Goal: Transaction & Acquisition: Subscribe to service/newsletter

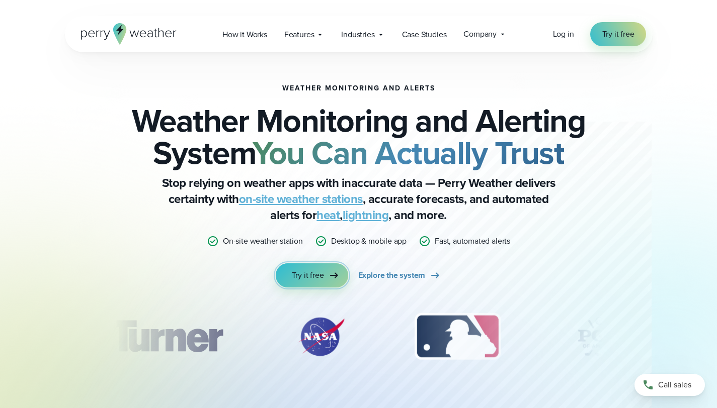
click at [316, 282] on link "Try it free" at bounding box center [312, 275] width 72 height 24
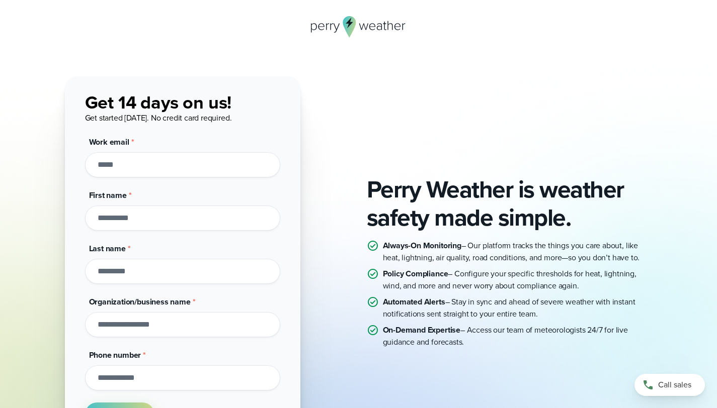
click at [214, 160] on input "Work email *" at bounding box center [182, 164] width 195 height 25
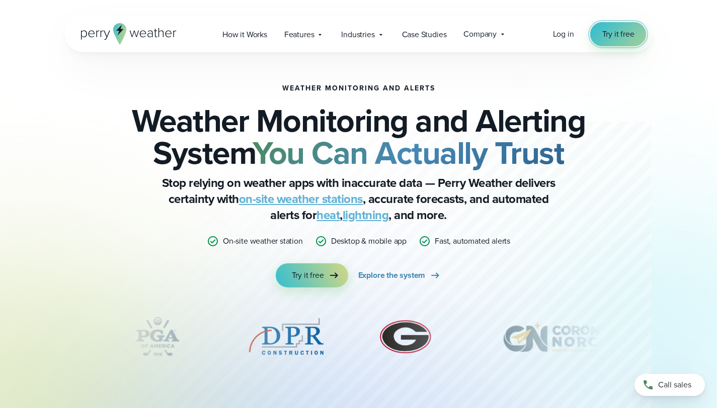
click at [622, 38] on span "Try it free" at bounding box center [618, 34] width 32 height 12
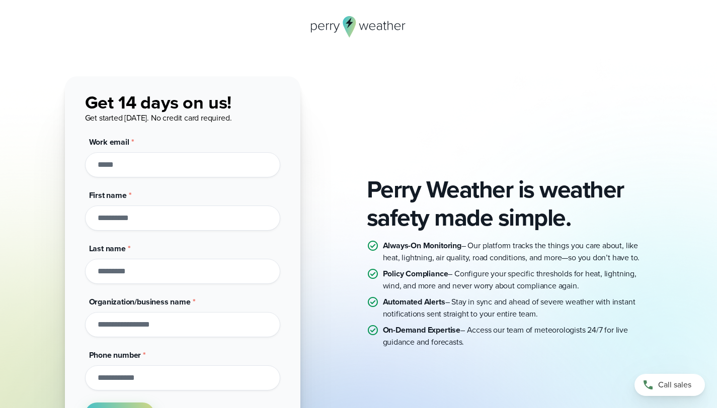
click at [224, 161] on input "Work email *" at bounding box center [182, 164] width 195 height 25
type input "**********"
type input "*****"
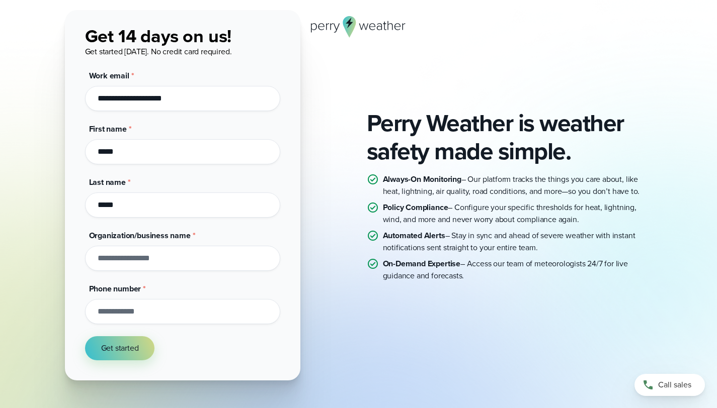
scroll to position [147, 0]
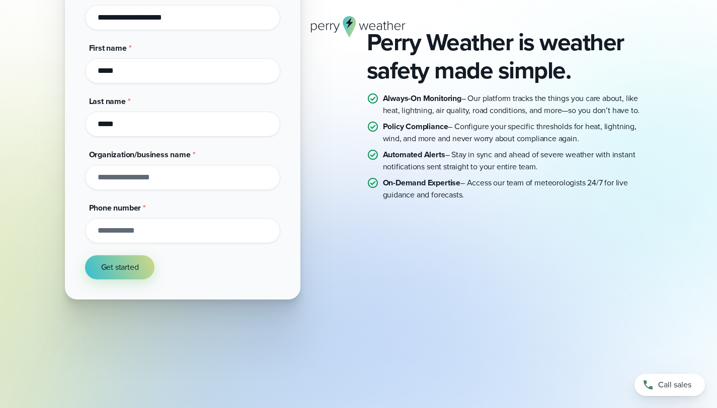
click at [188, 163] on div "Organization/business name *" at bounding box center [182, 169] width 195 height 41
click at [183, 170] on input "Organization/business name *" at bounding box center [182, 177] width 195 height 25
type input "**********"
drag, startPoint x: 100, startPoint y: 293, endPoint x: 102, endPoint y: 273, distance: 19.7
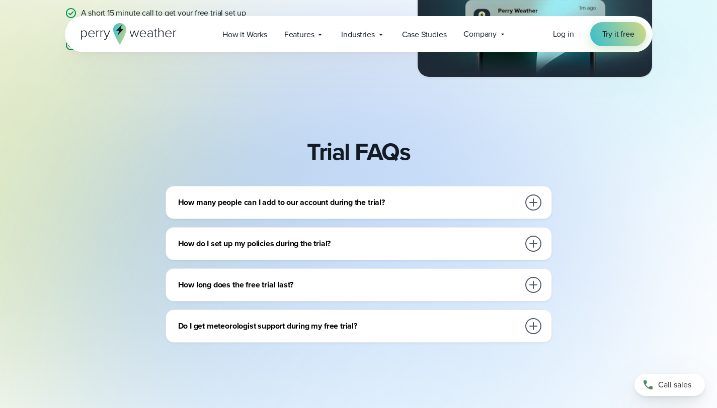
scroll to position [317, 0]
click at [541, 201] on div at bounding box center [533, 202] width 20 height 20
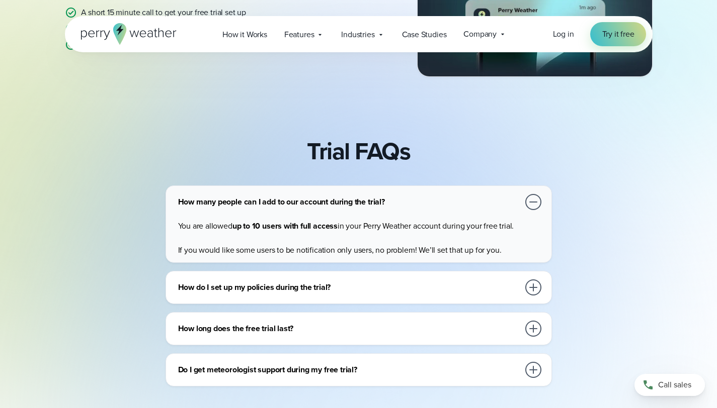
click at [536, 206] on div at bounding box center [533, 202] width 16 height 16
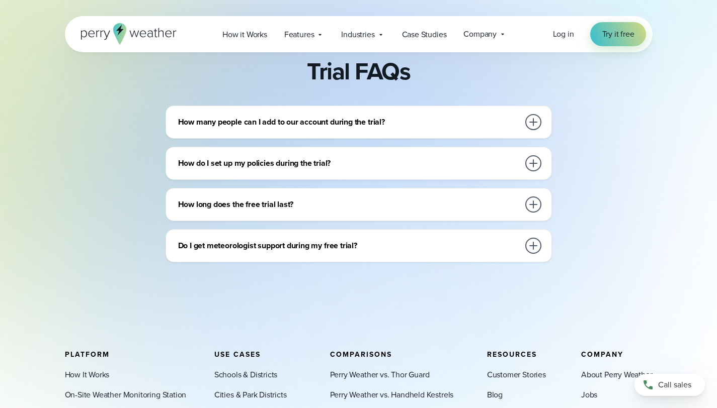
scroll to position [399, 0]
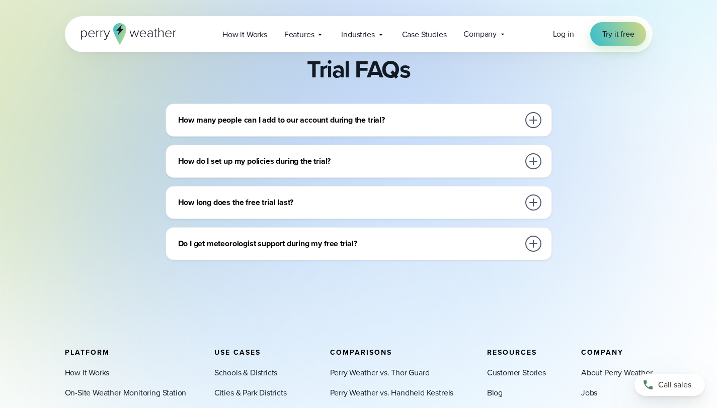
click at [532, 203] on div at bounding box center [533, 203] width 16 height 16
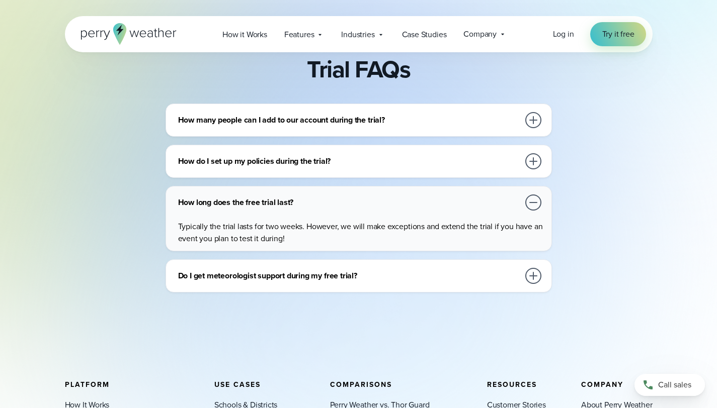
click at [532, 203] on div at bounding box center [533, 203] width 16 height 16
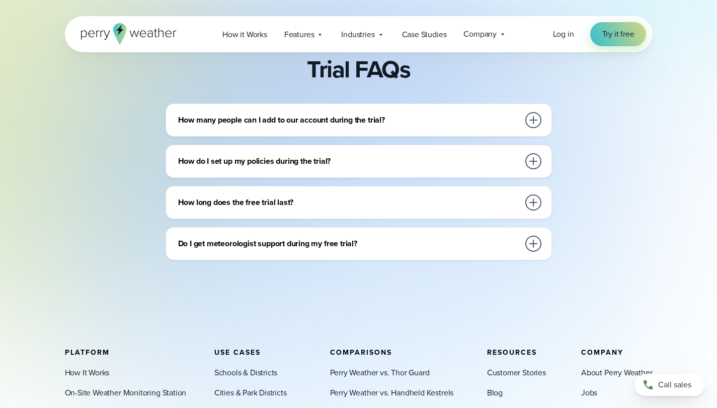
click at [536, 246] on div at bounding box center [533, 244] width 16 height 16
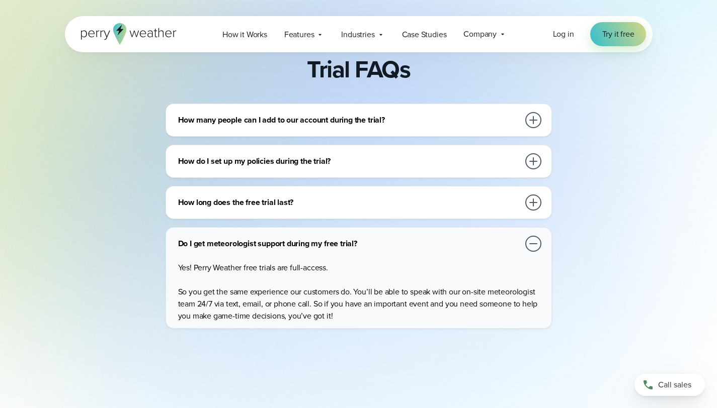
click at [534, 246] on div at bounding box center [533, 244] width 16 height 16
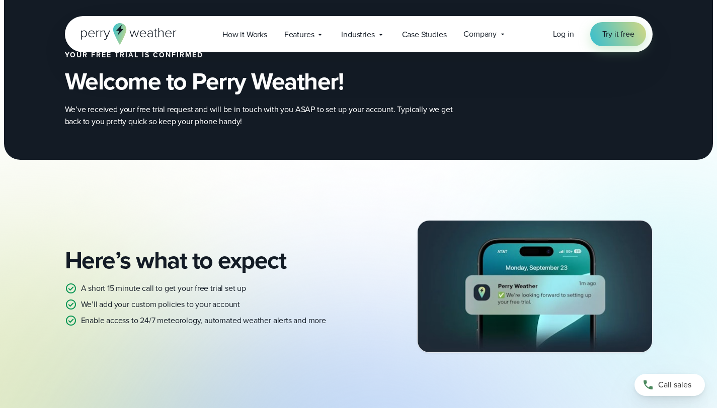
scroll to position [0, 0]
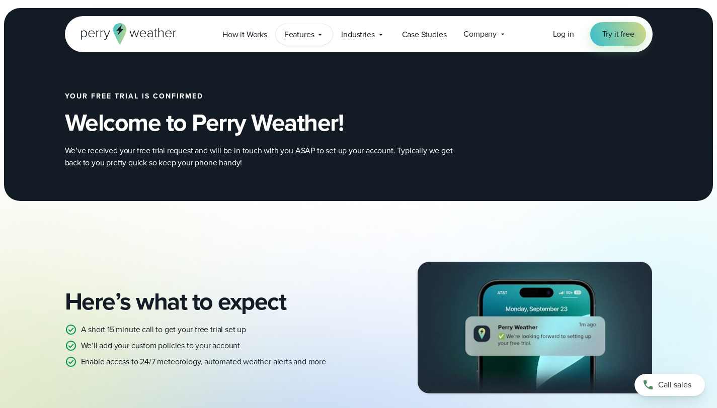
click at [319, 35] on icon at bounding box center [320, 35] width 8 height 8
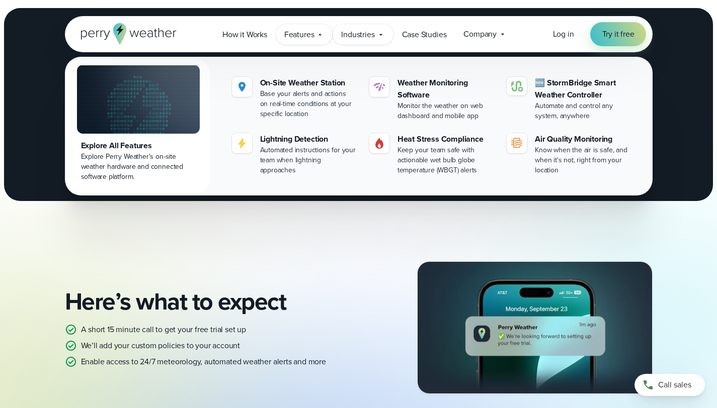
click at [381, 34] on icon at bounding box center [380, 35] width 3 height 2
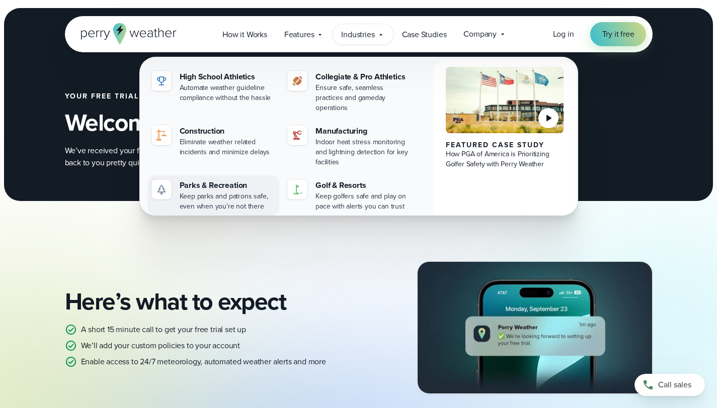
click at [246, 200] on div "Keep parks and patrons safe, even when you're not there" at bounding box center [228, 202] width 96 height 20
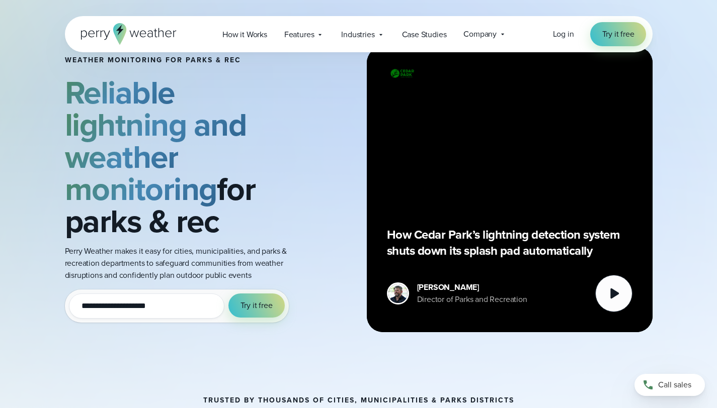
scroll to position [40, 0]
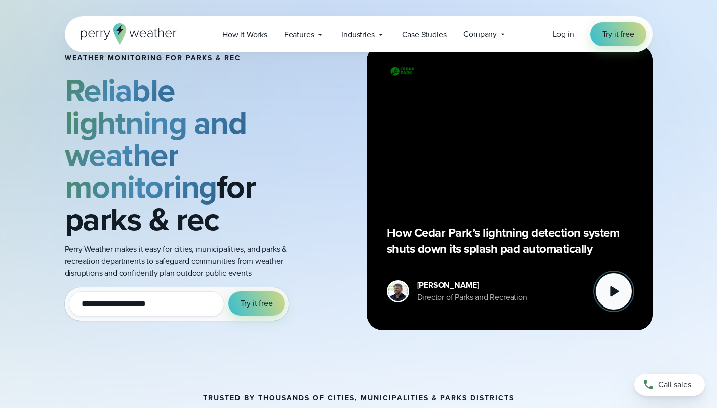
click at [597, 294] on button at bounding box center [613, 291] width 37 height 37
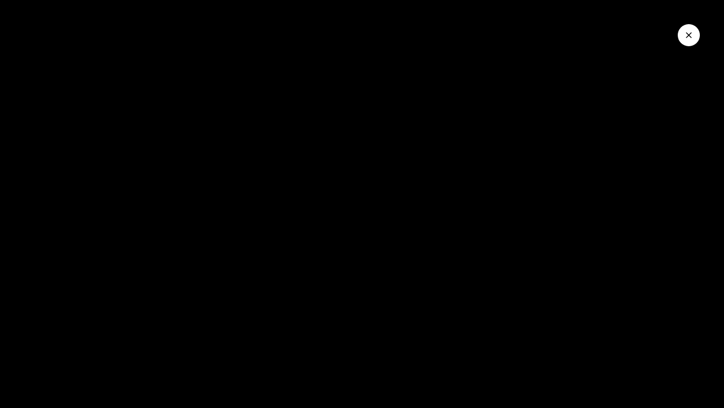
click at [690, 32] on icon "Close Video" at bounding box center [689, 35] width 10 height 10
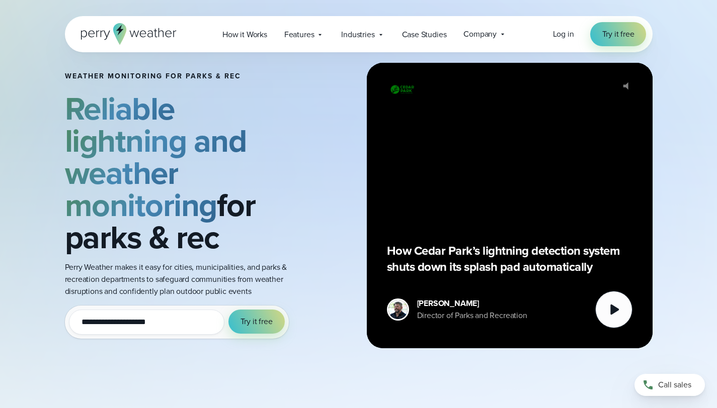
scroll to position [28, 0]
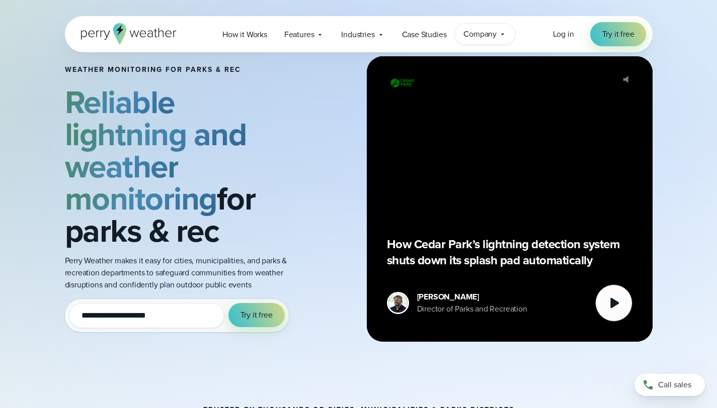
click at [505, 33] on icon at bounding box center [502, 34] width 8 height 8
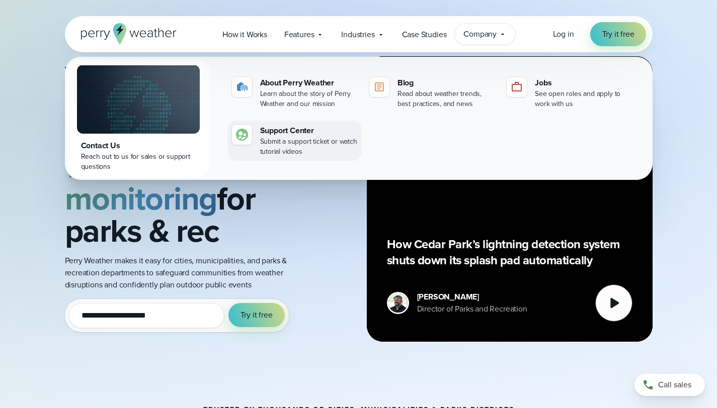
click at [321, 154] on div "Submit a support ticket or watch tutorial videos" at bounding box center [308, 147] width 97 height 20
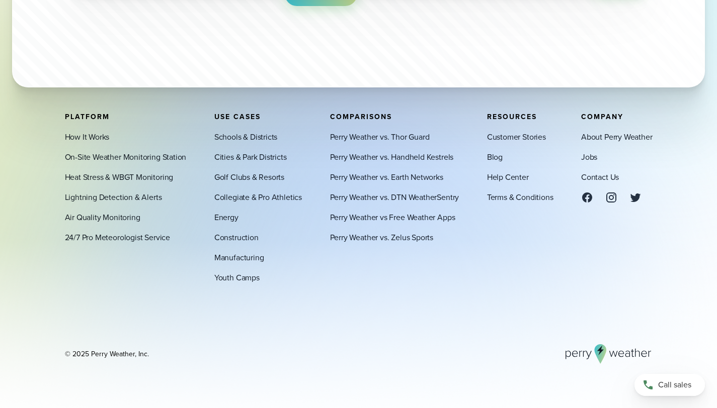
scroll to position [3541, 0]
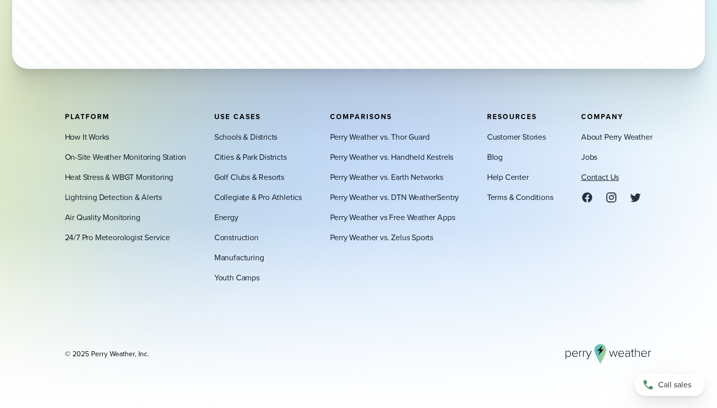
click at [592, 178] on link "Contact Us" at bounding box center [600, 177] width 38 height 12
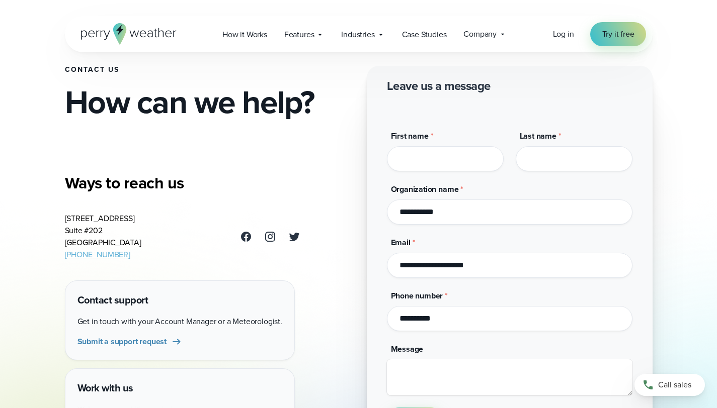
scroll to position [43, 0]
